Goal: Register for event/course

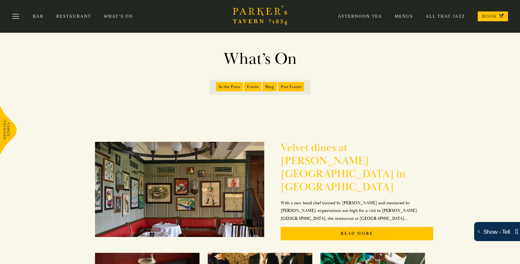
click at [311, 150] on h2 "Velvet dines at [PERSON_NAME][GEOGRAPHIC_DATA] in [GEOGRAPHIC_DATA]" at bounding box center [357, 167] width 153 height 52
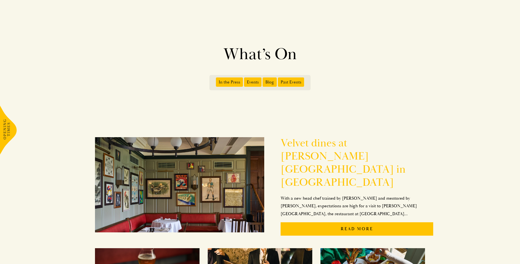
scroll to position [73, 0]
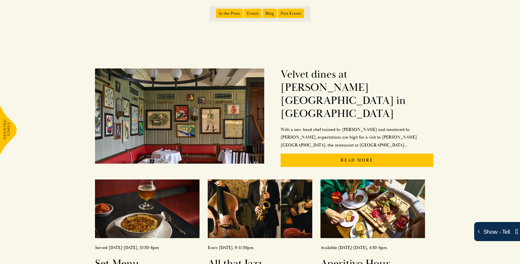
click at [257, 14] on span "Events" at bounding box center [252, 13] width 17 height 9
click at [245, 11] on input "Events" at bounding box center [245, 11] width 0 height 0
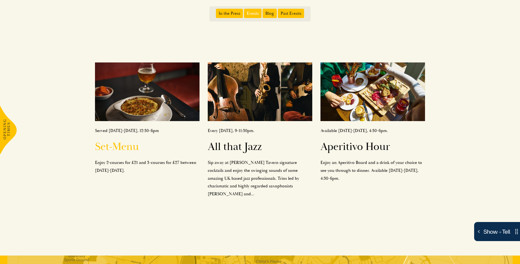
click at [148, 117] on img at bounding box center [147, 92] width 105 height 59
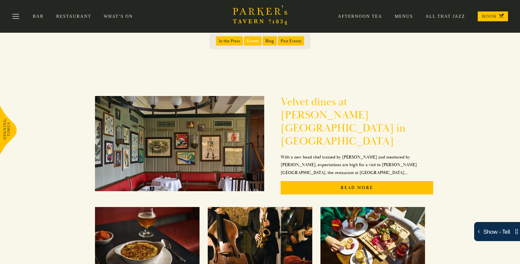
scroll to position [35, 0]
